Goal: Communication & Community: Ask a question

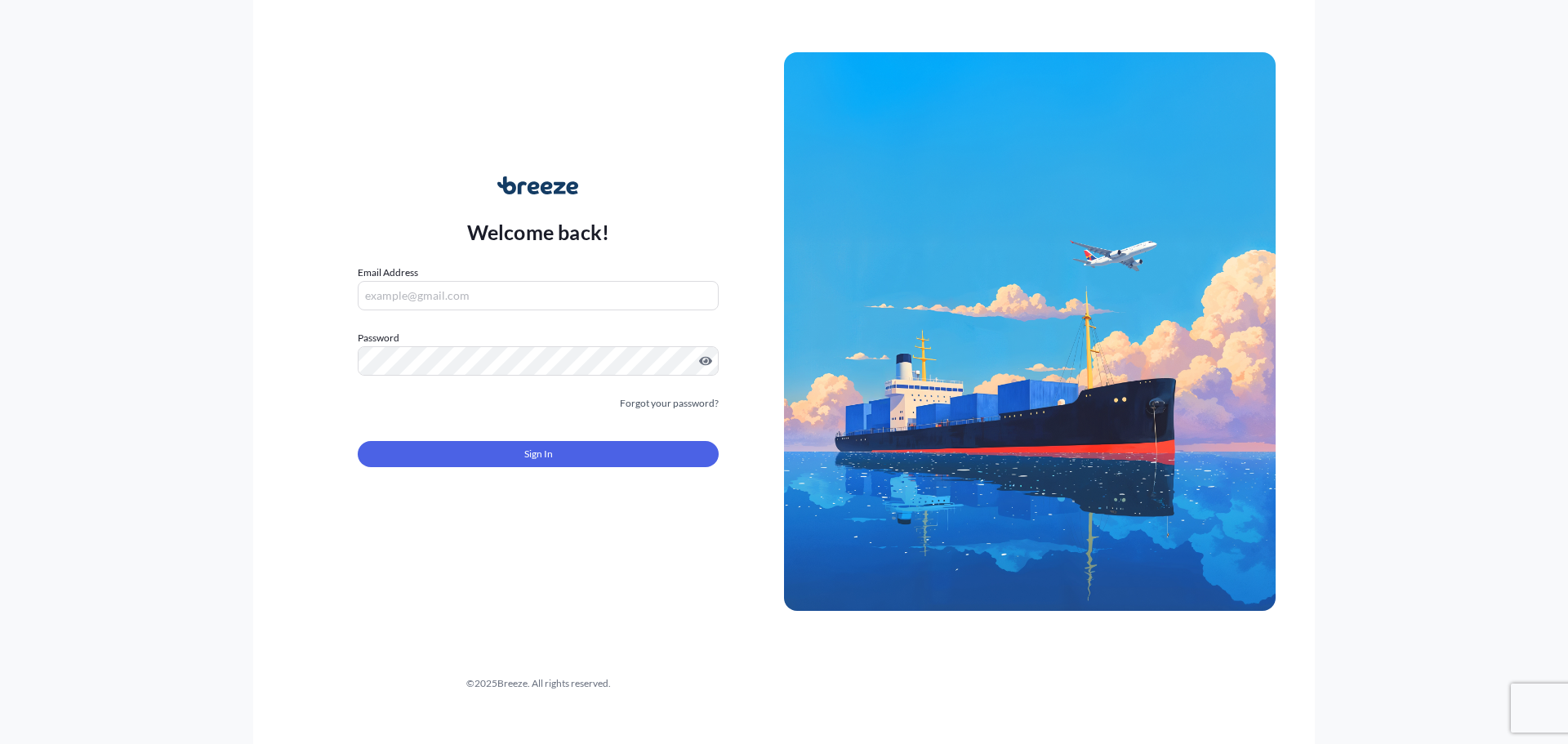
click at [526, 300] on input "Email Address" at bounding box center [538, 295] width 361 height 30
type input "[EMAIL_ADDRESS][DOMAIN_NAME]"
click at [505, 469] on form "Email Address [EMAIL_ADDRESS][DOMAIN_NAME] Please enter a valid email address P…" at bounding box center [538, 375] width 361 height 222
click at [519, 455] on button "Sign In" at bounding box center [538, 454] width 361 height 26
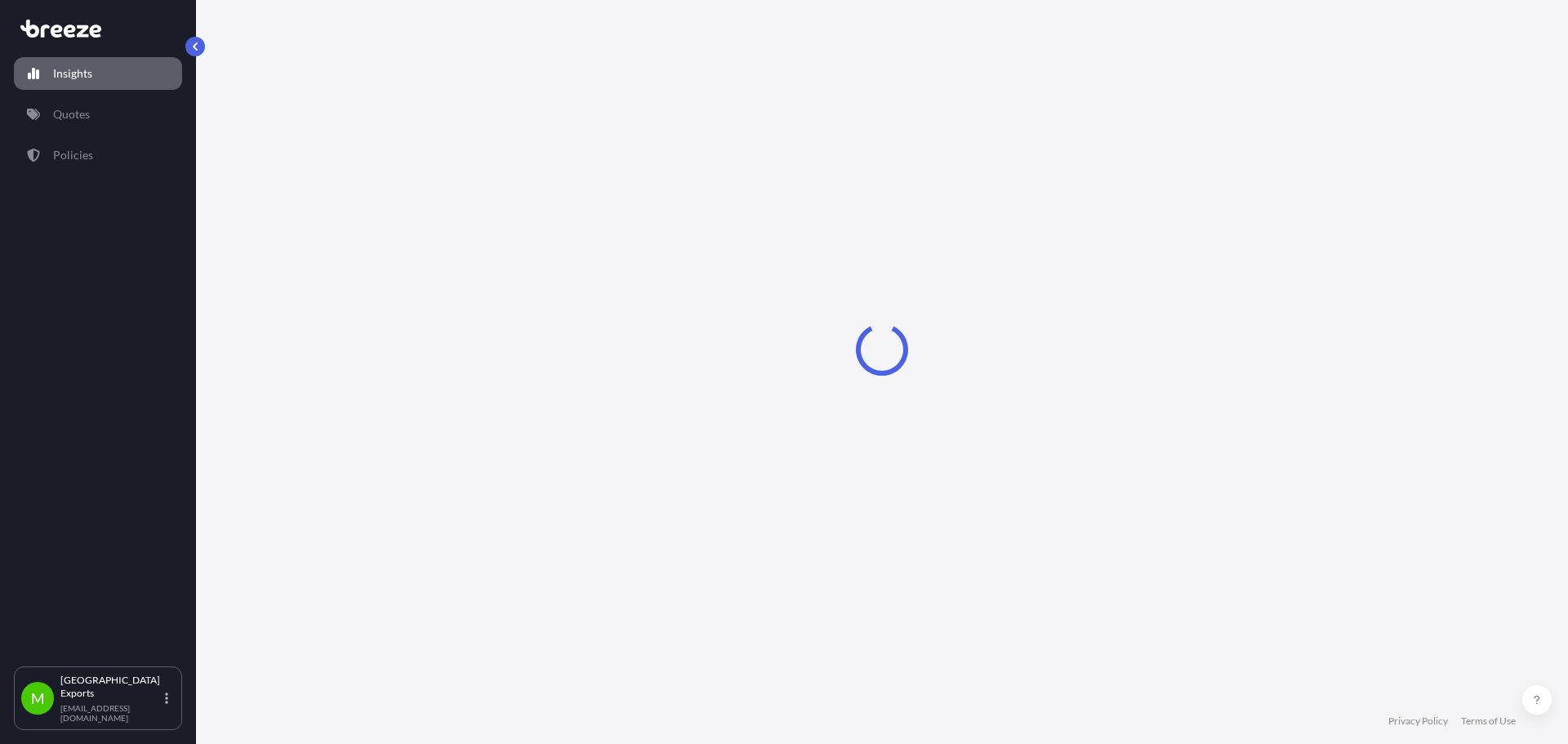
select select "2025"
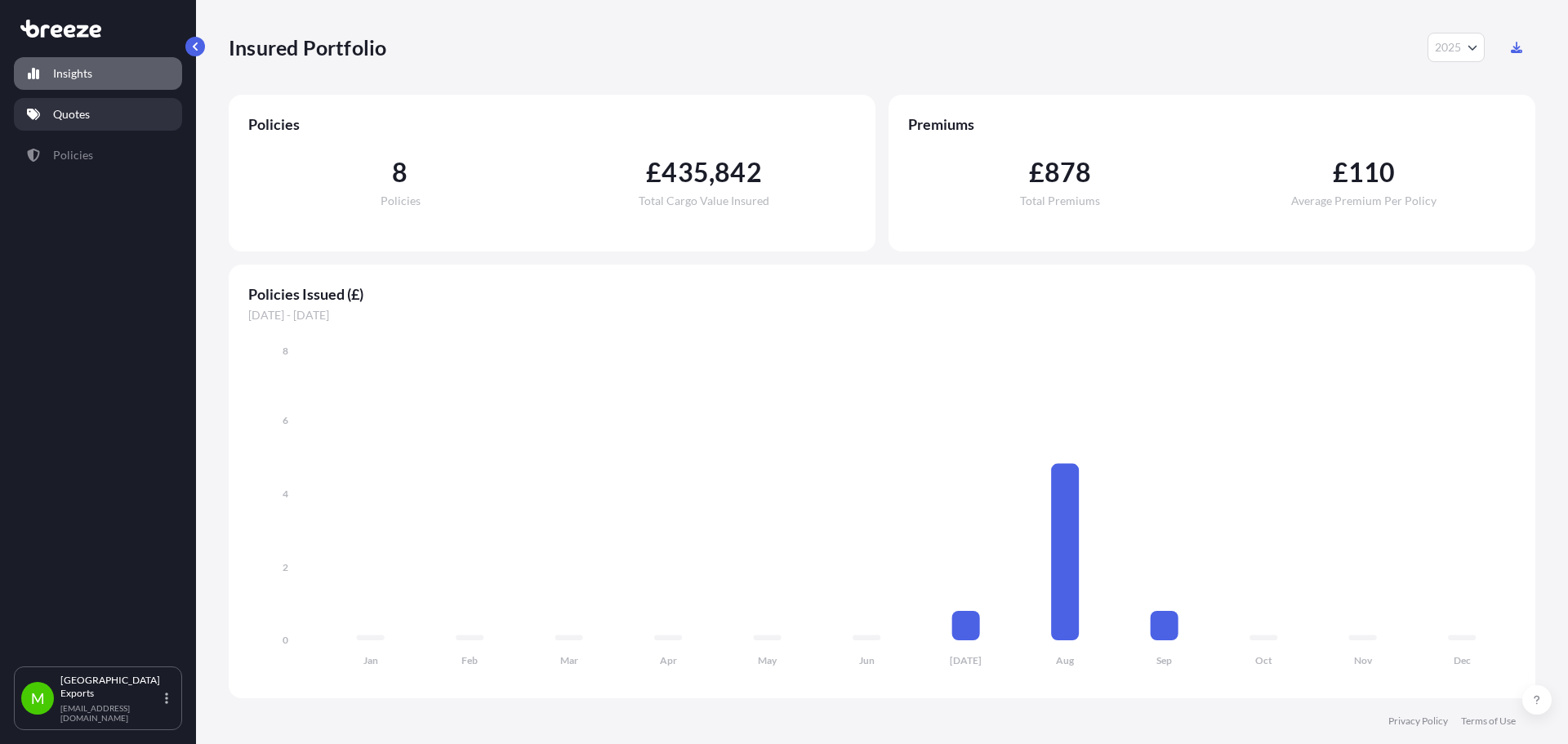
click at [98, 121] on link "Quotes" at bounding box center [98, 114] width 168 height 33
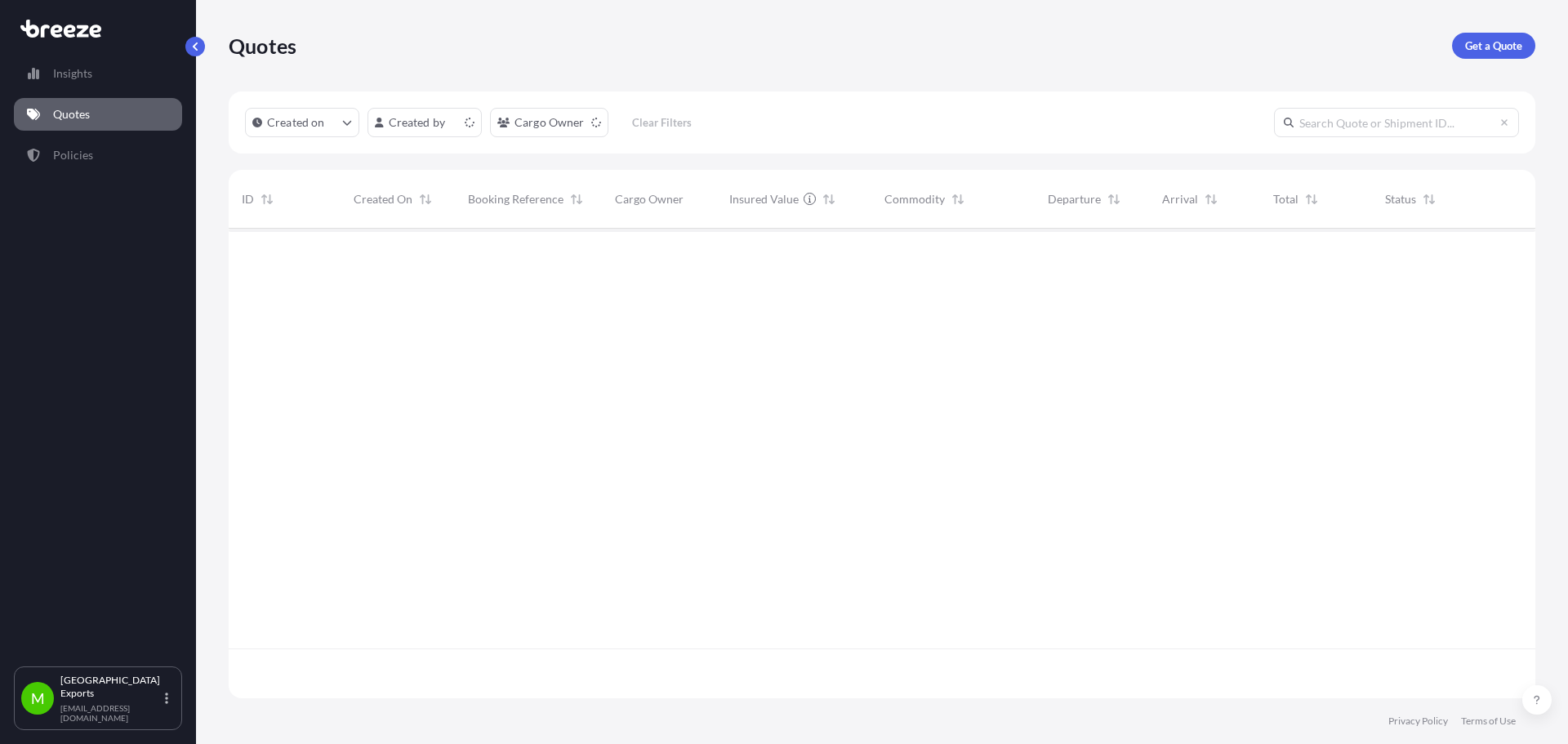
scroll to position [466, 1294]
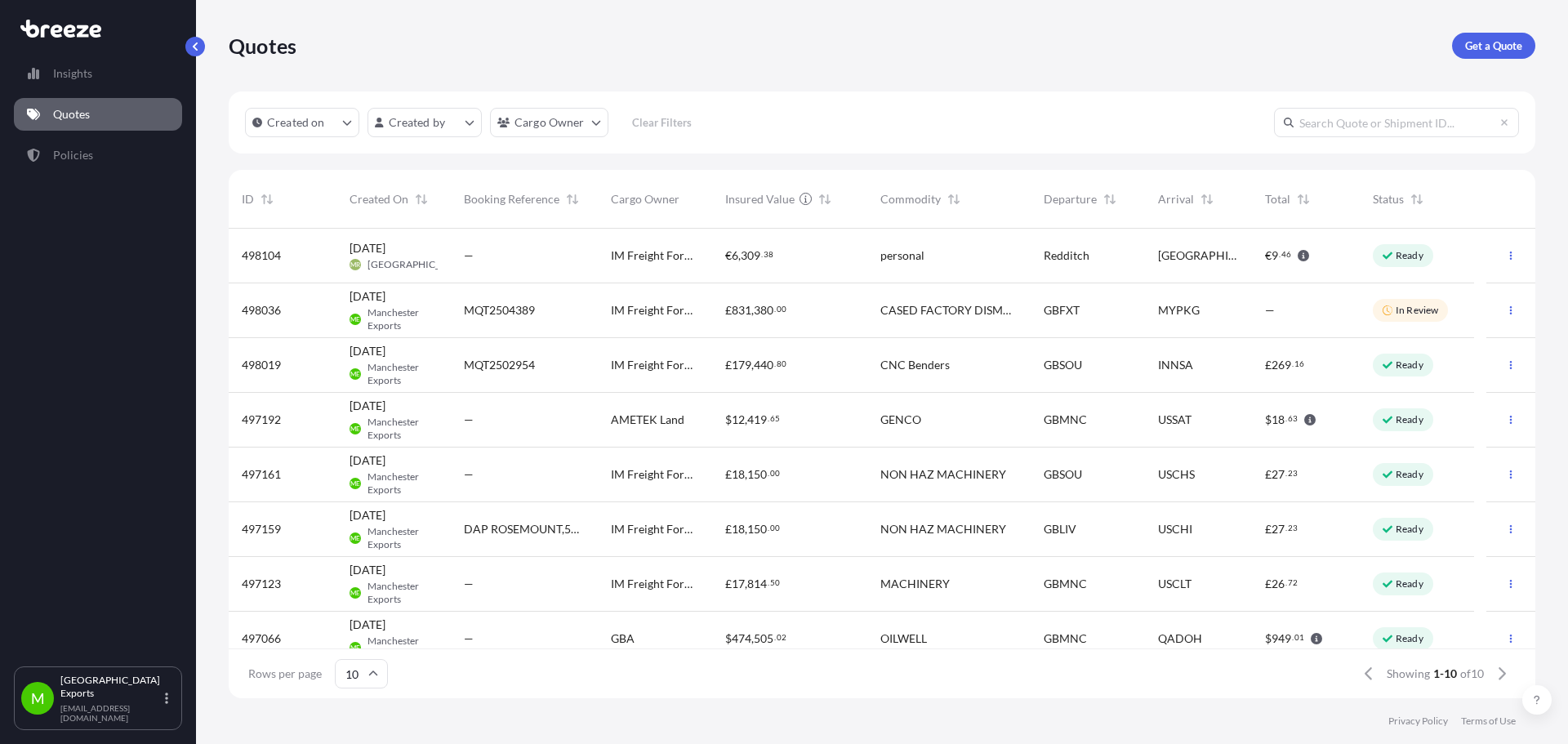
click at [1409, 305] on p "In Review" at bounding box center [1417, 310] width 43 height 13
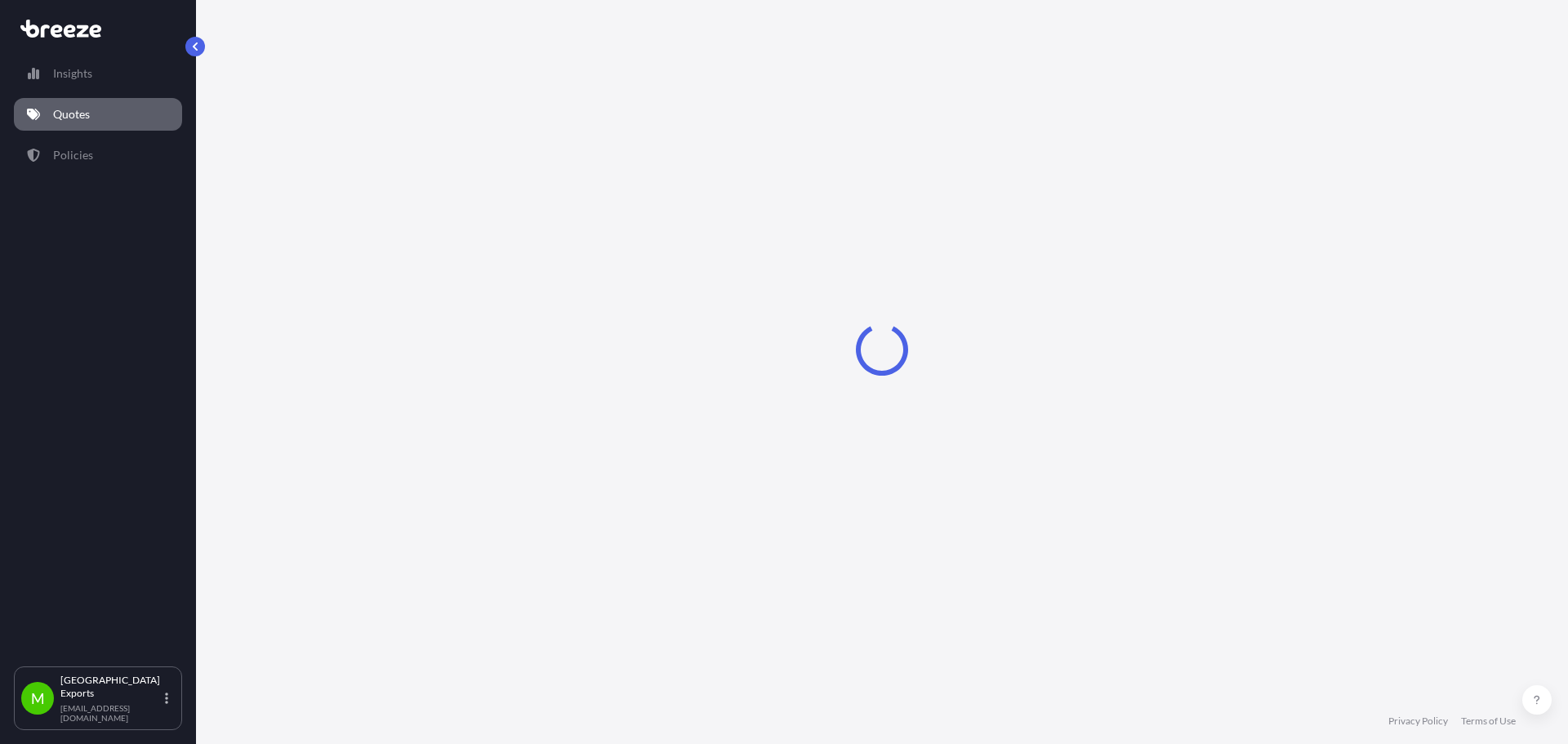
select select "Road"
select select "Sea"
select select "Road"
select select "2"
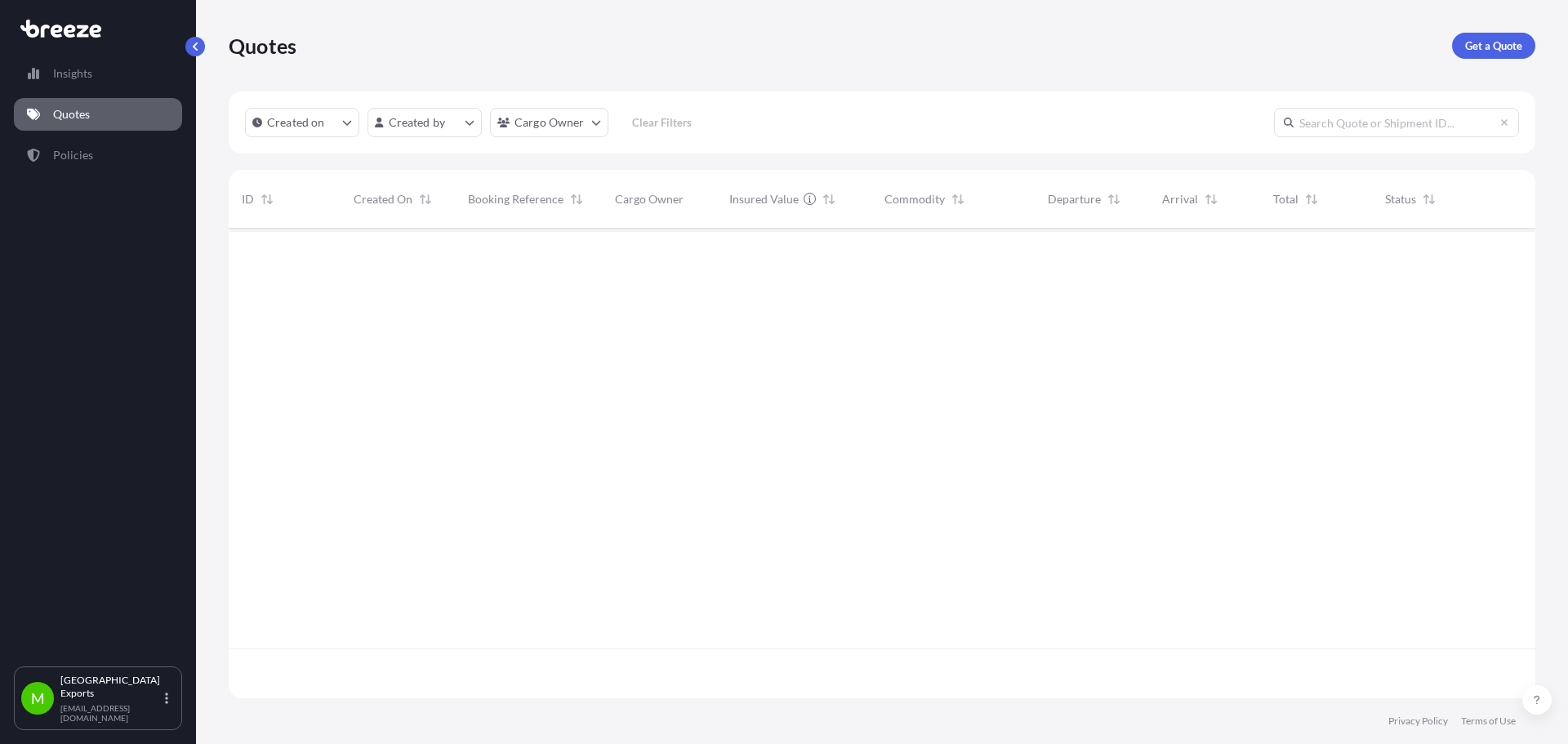
scroll to position [466, 1294]
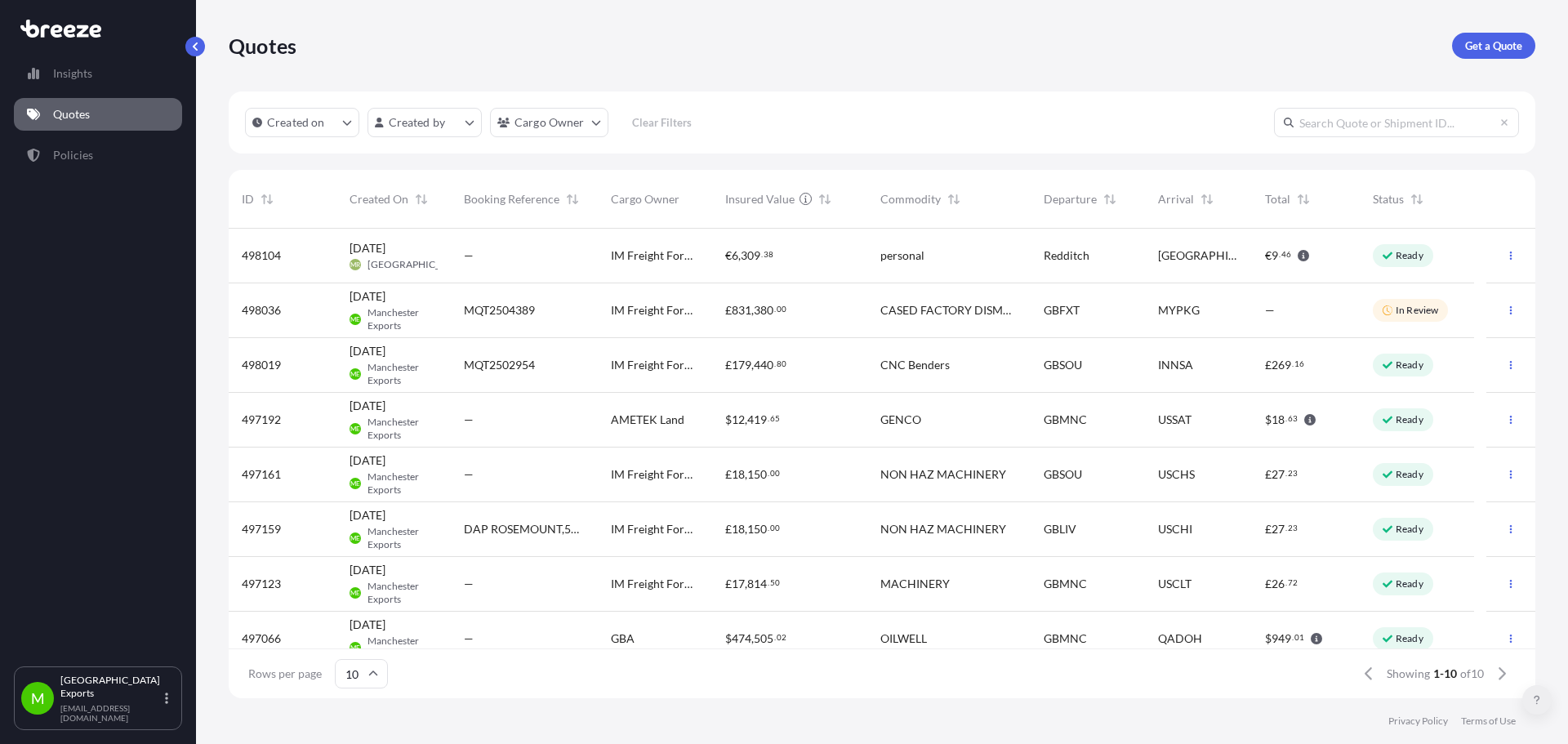
click at [1542, 696] on button at bounding box center [1537, 700] width 30 height 30
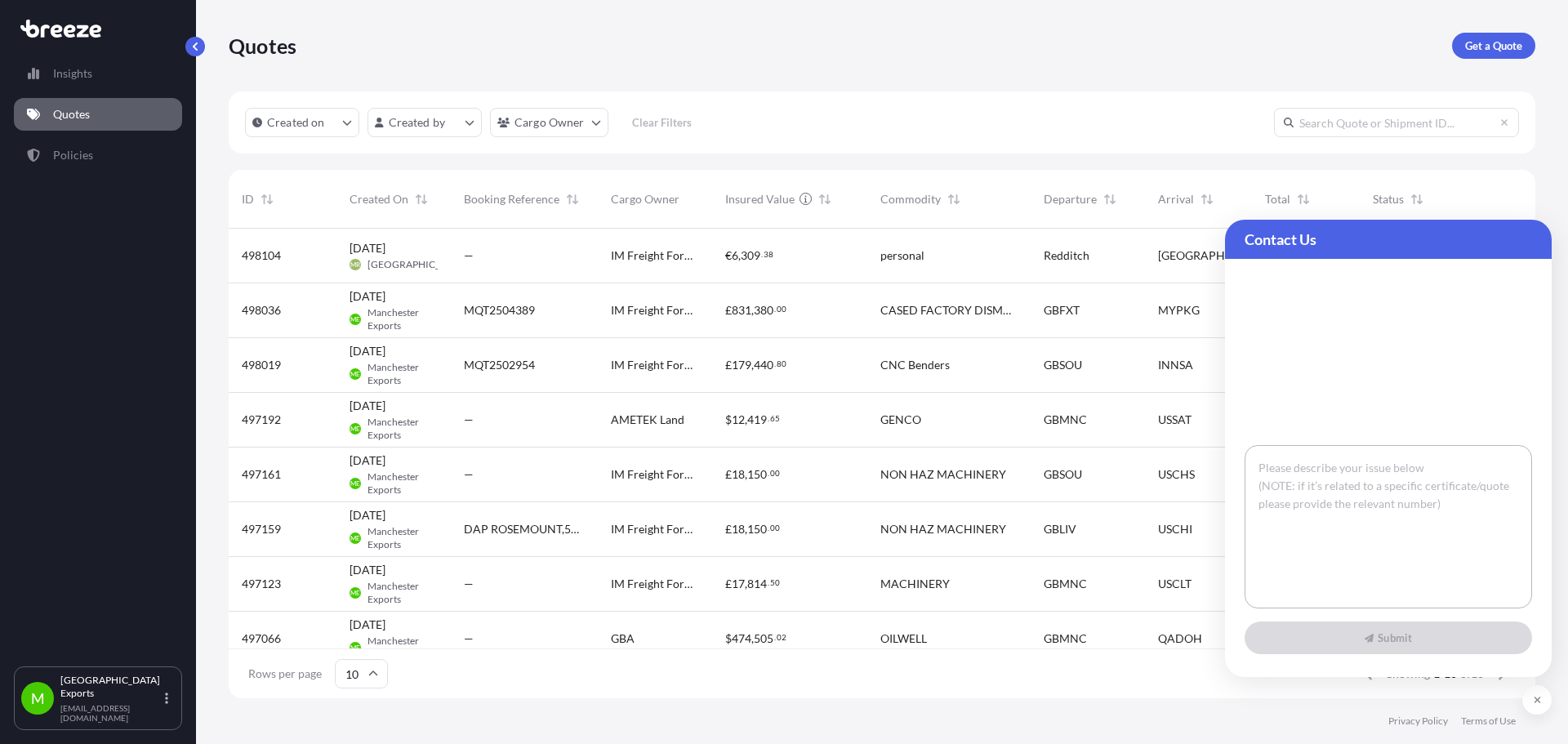
click at [1399, 468] on textarea at bounding box center [1388, 526] width 287 height 163
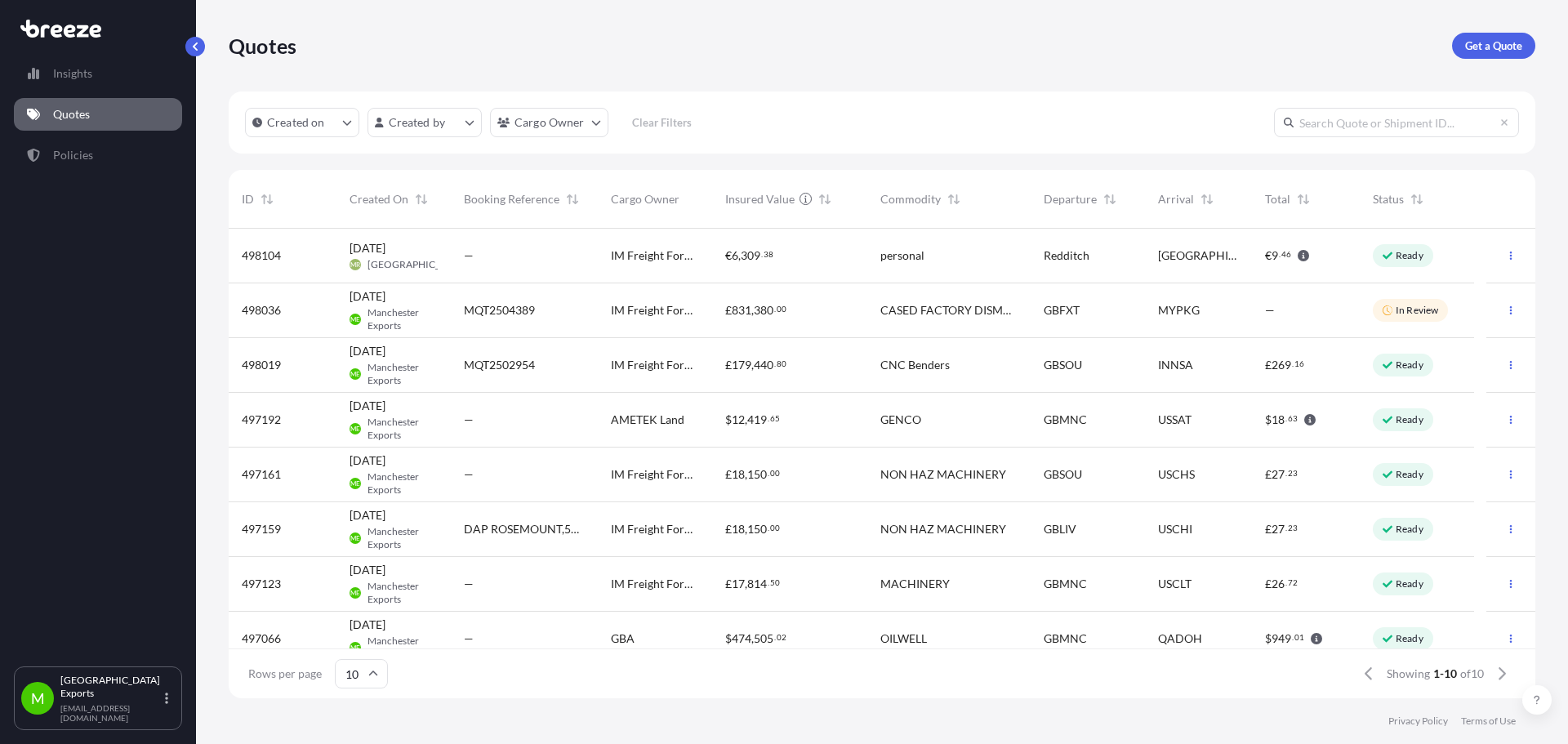
click at [258, 305] on span "498036" at bounding box center [262, 310] width 39 height 16
click at [258, 305] on div "Quotes Get a Quote Created on Created by Cargo Owner Clear Filters ID Created O…" at bounding box center [882, 349] width 1372 height 698
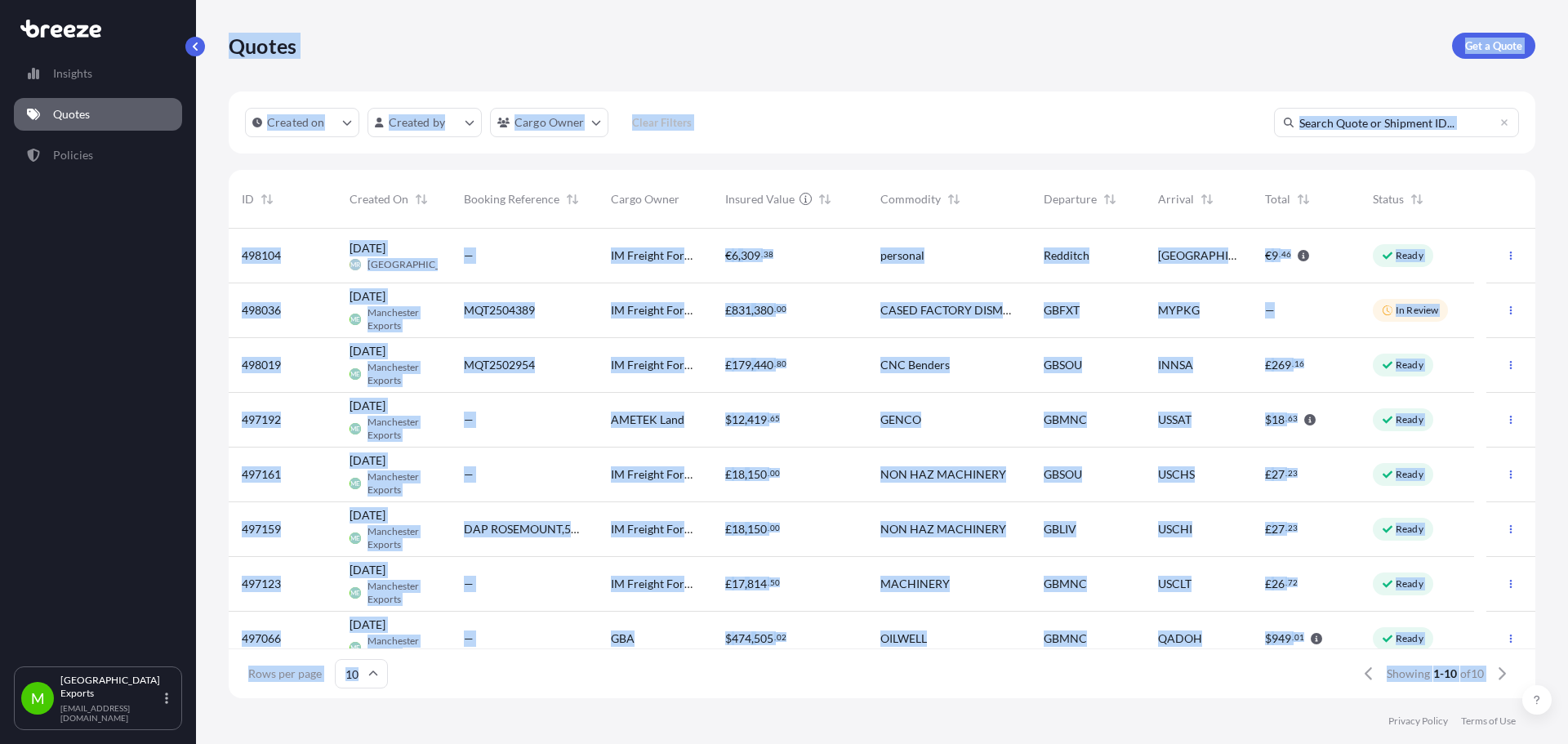
select select "Road"
select select "Sea"
select select "Road"
select select "2"
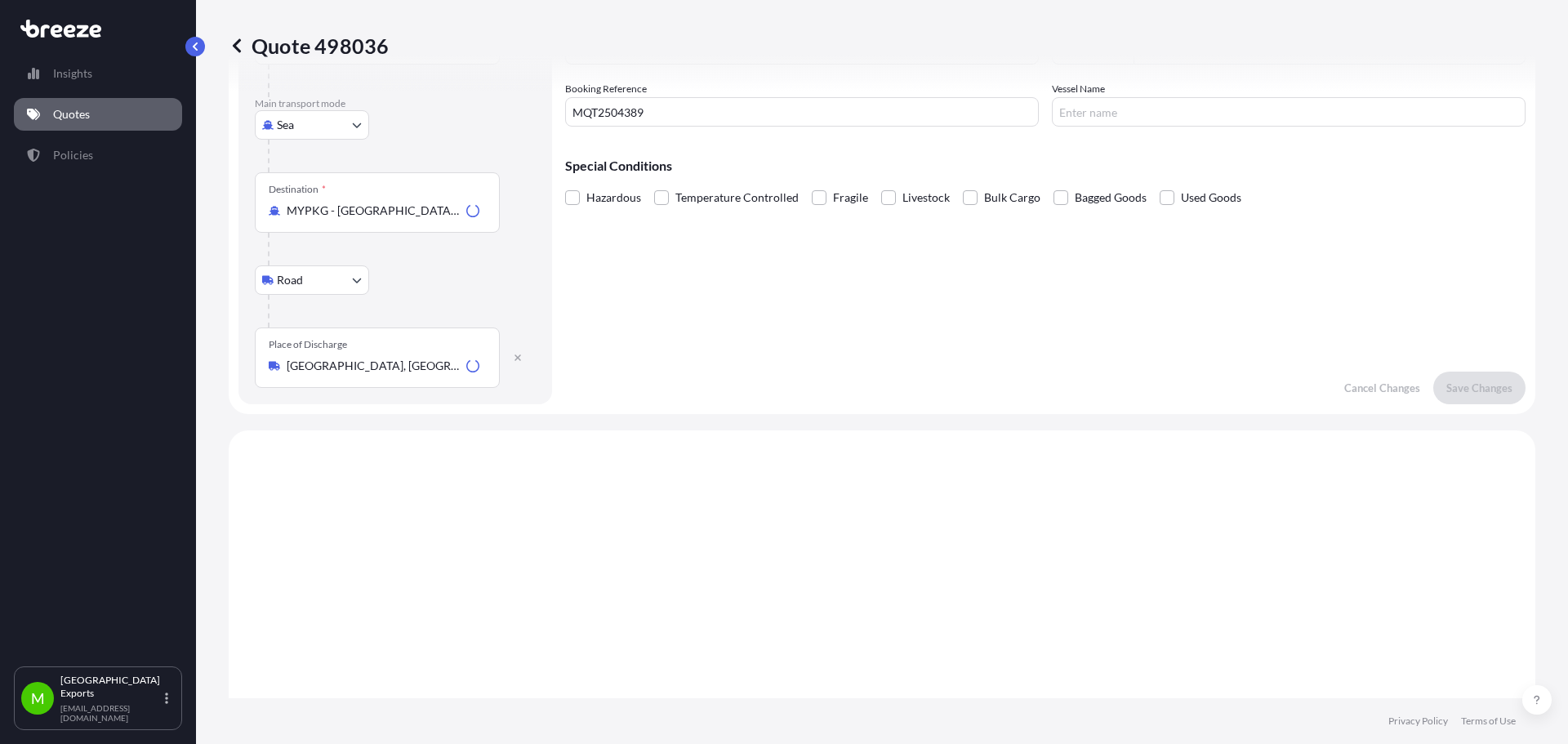
click at [258, 305] on div "Place of loading [GEOGRAPHIC_DATA], UK Road Road Rail Origin * GBFXT - [GEOGRAP…" at bounding box center [395, 118] width 281 height 539
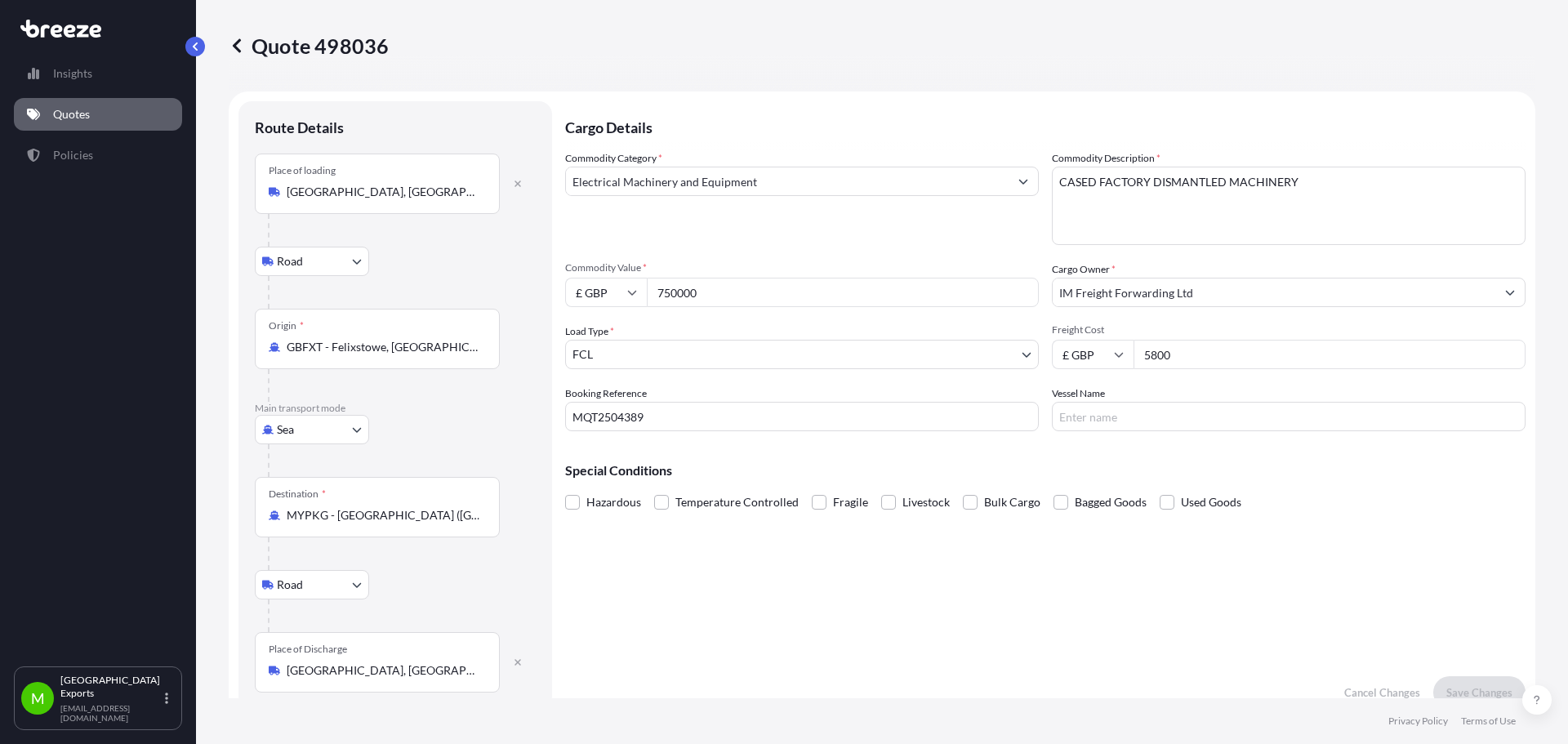
click at [363, 52] on p "Quote 498036" at bounding box center [309, 46] width 160 height 26
click at [302, 52] on p "Quote 498036" at bounding box center [309, 46] width 160 height 26
drag, startPoint x: 256, startPoint y: 44, endPoint x: 448, endPoint y: 43, distance: 192.0
click at [448, 43] on div "Quote 498036" at bounding box center [882, 46] width 1306 height 26
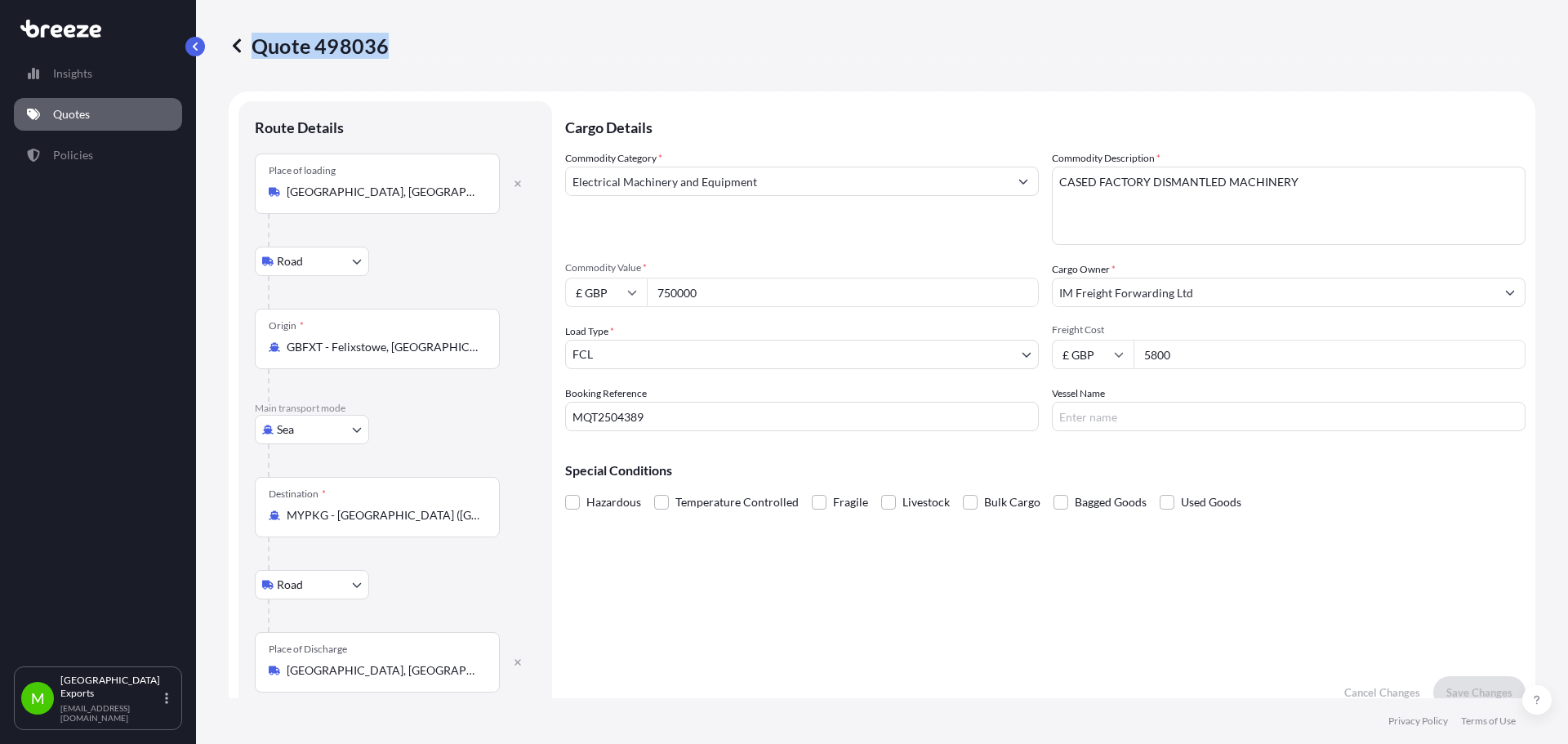
drag, startPoint x: 394, startPoint y: 43, endPoint x: 383, endPoint y: 48, distance: 12.1
click at [383, 48] on div "Quote 498036" at bounding box center [882, 46] width 1306 height 26
copy p "Quote 498036"
click at [1545, 700] on button at bounding box center [1537, 700] width 30 height 30
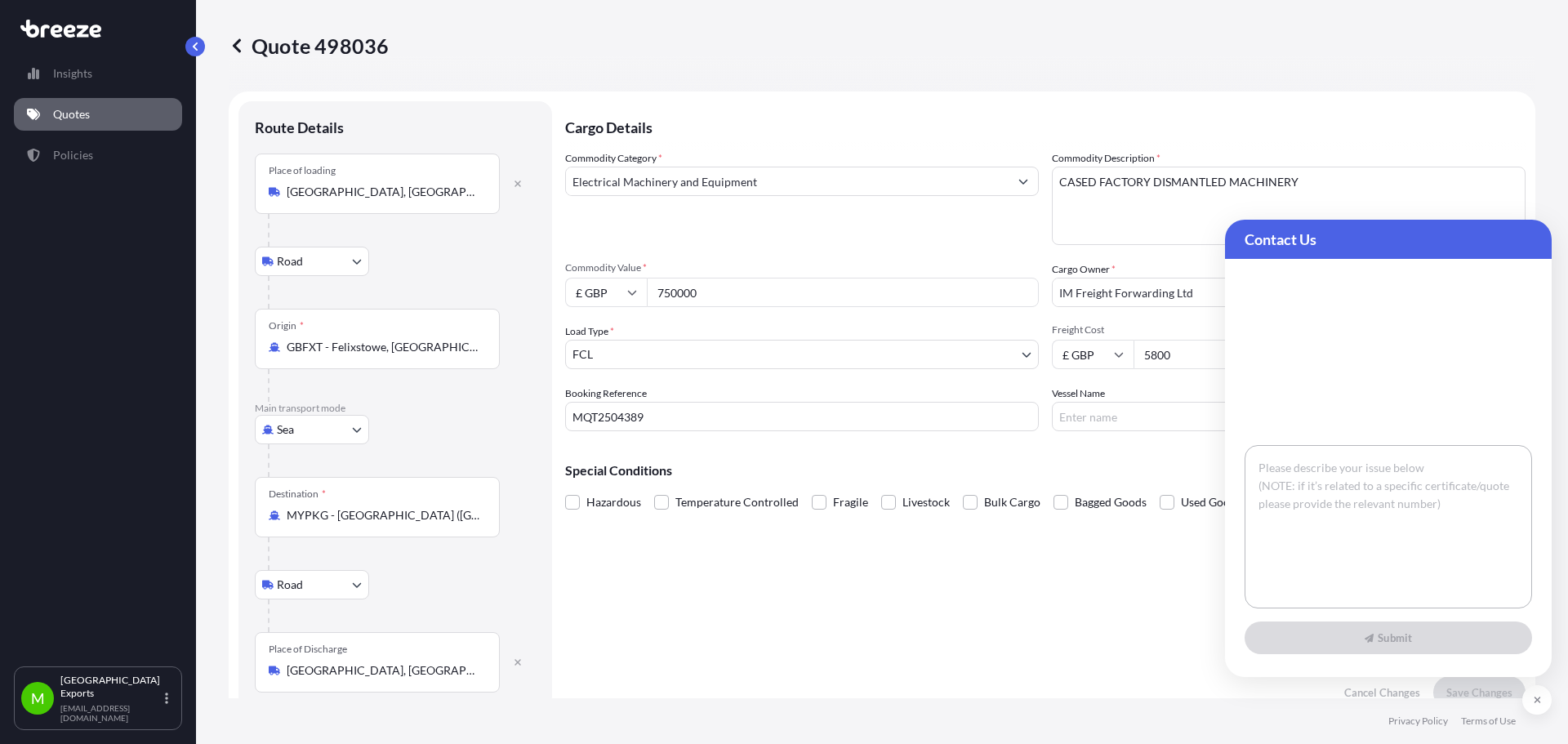
click at [1328, 499] on textarea at bounding box center [1388, 526] width 287 height 163
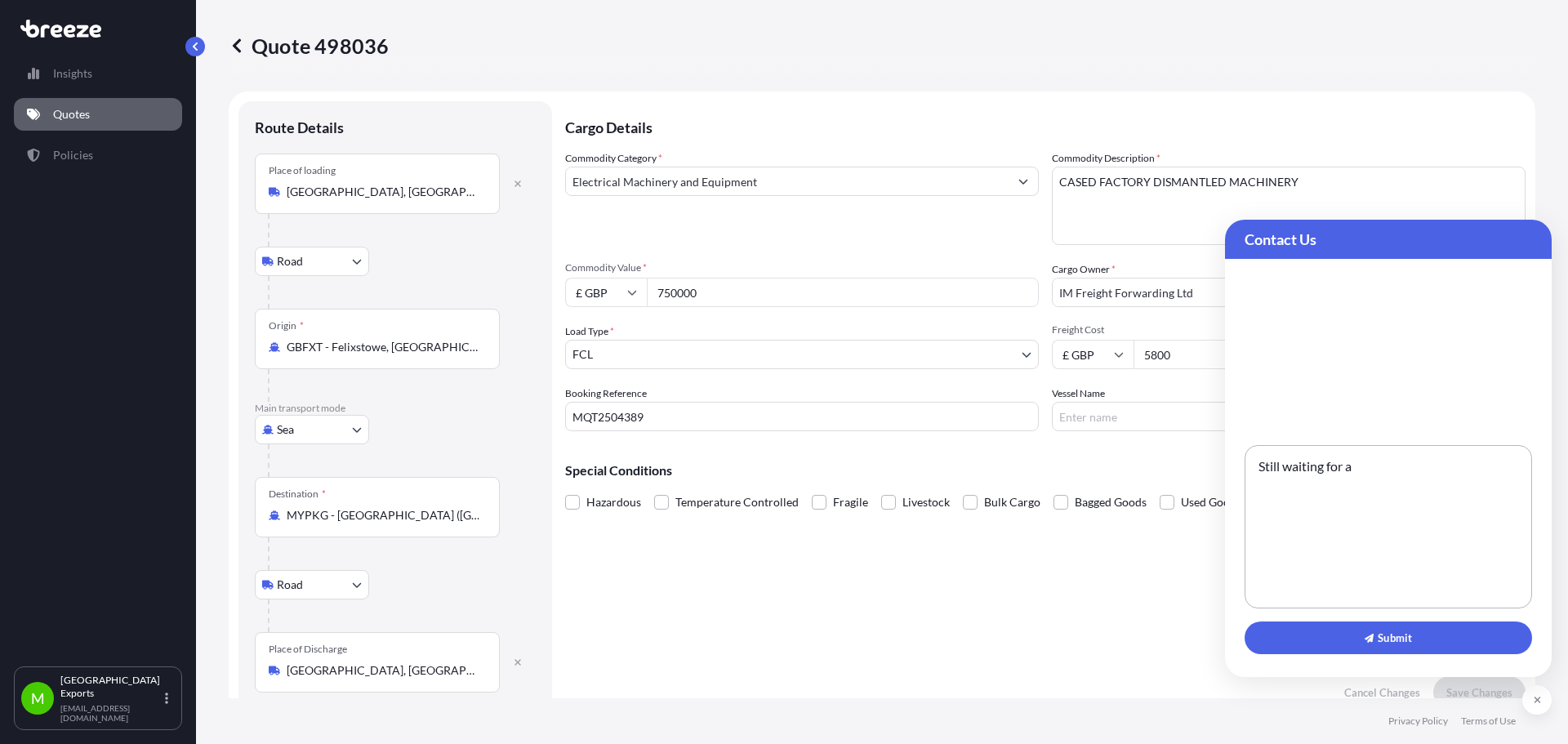
paste textarea "Quote 498036"
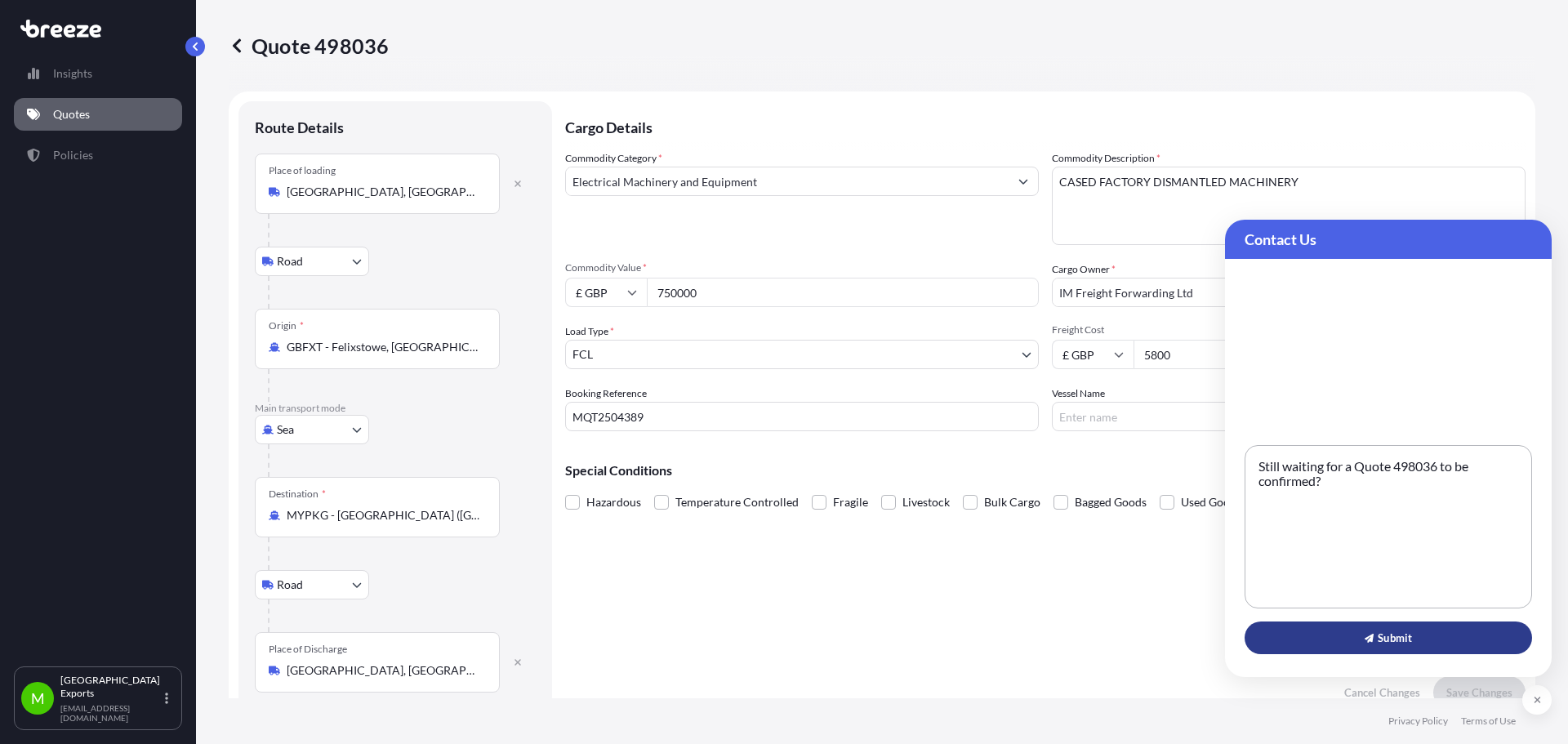
type textarea "Still waiting for a Quote 498036 to be confirmed?"
click at [1397, 642] on span "Submit" at bounding box center [1388, 637] width 48 height 16
